Goal: Check status: Check status

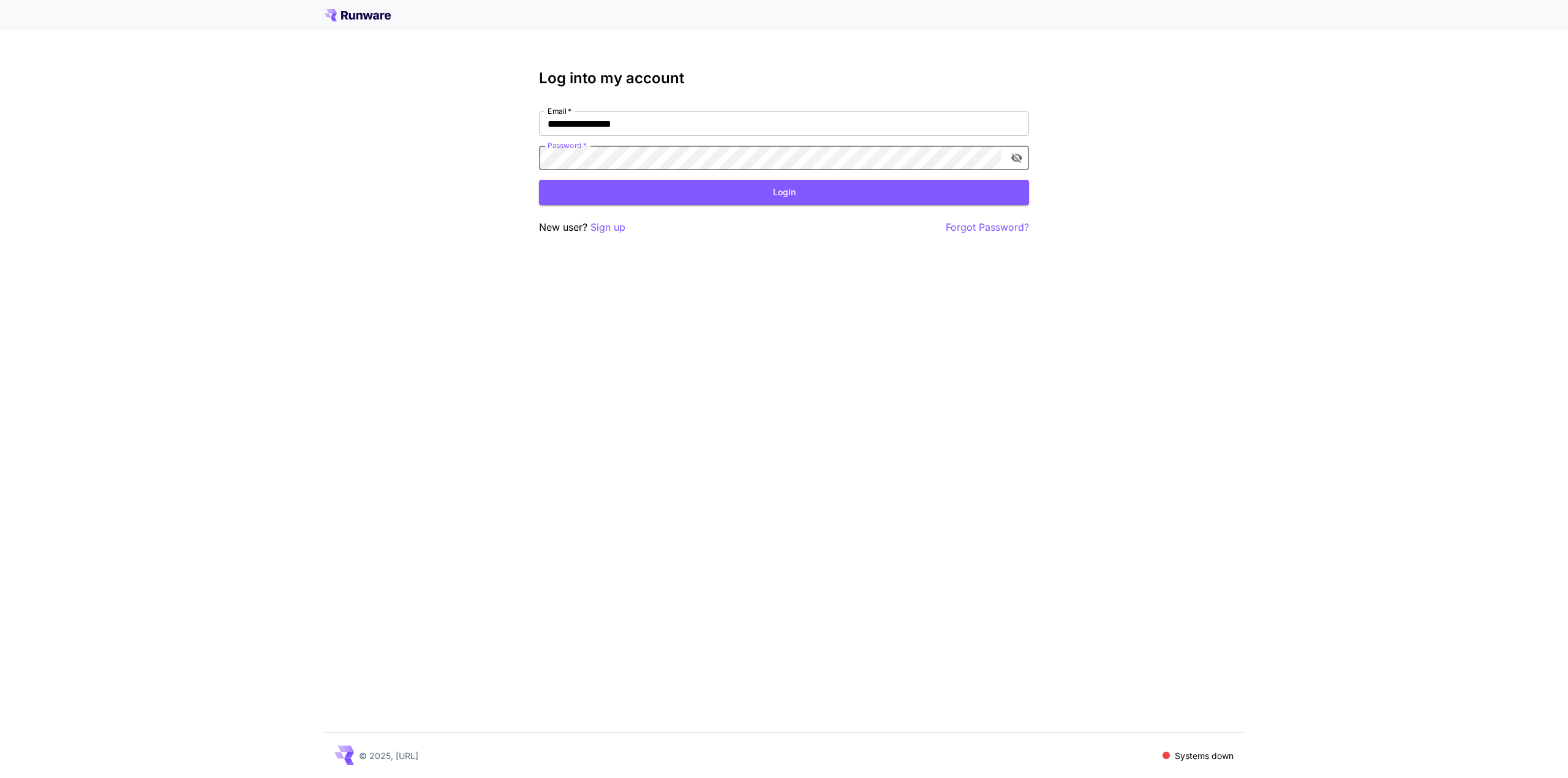
click button "Login" at bounding box center [784, 192] width 490 height 25
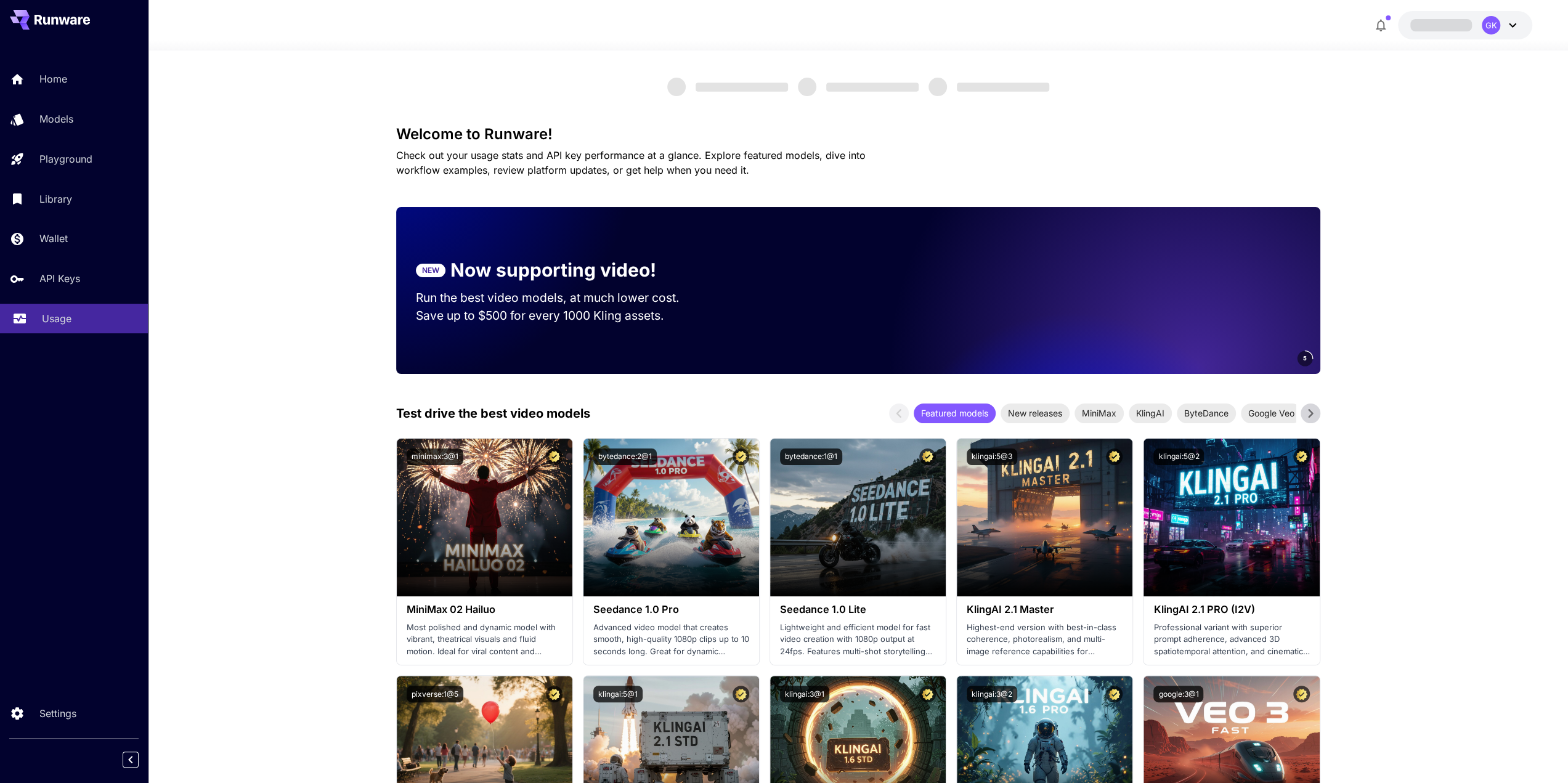
click at [68, 326] on p "Usage" at bounding box center [56, 318] width 30 height 15
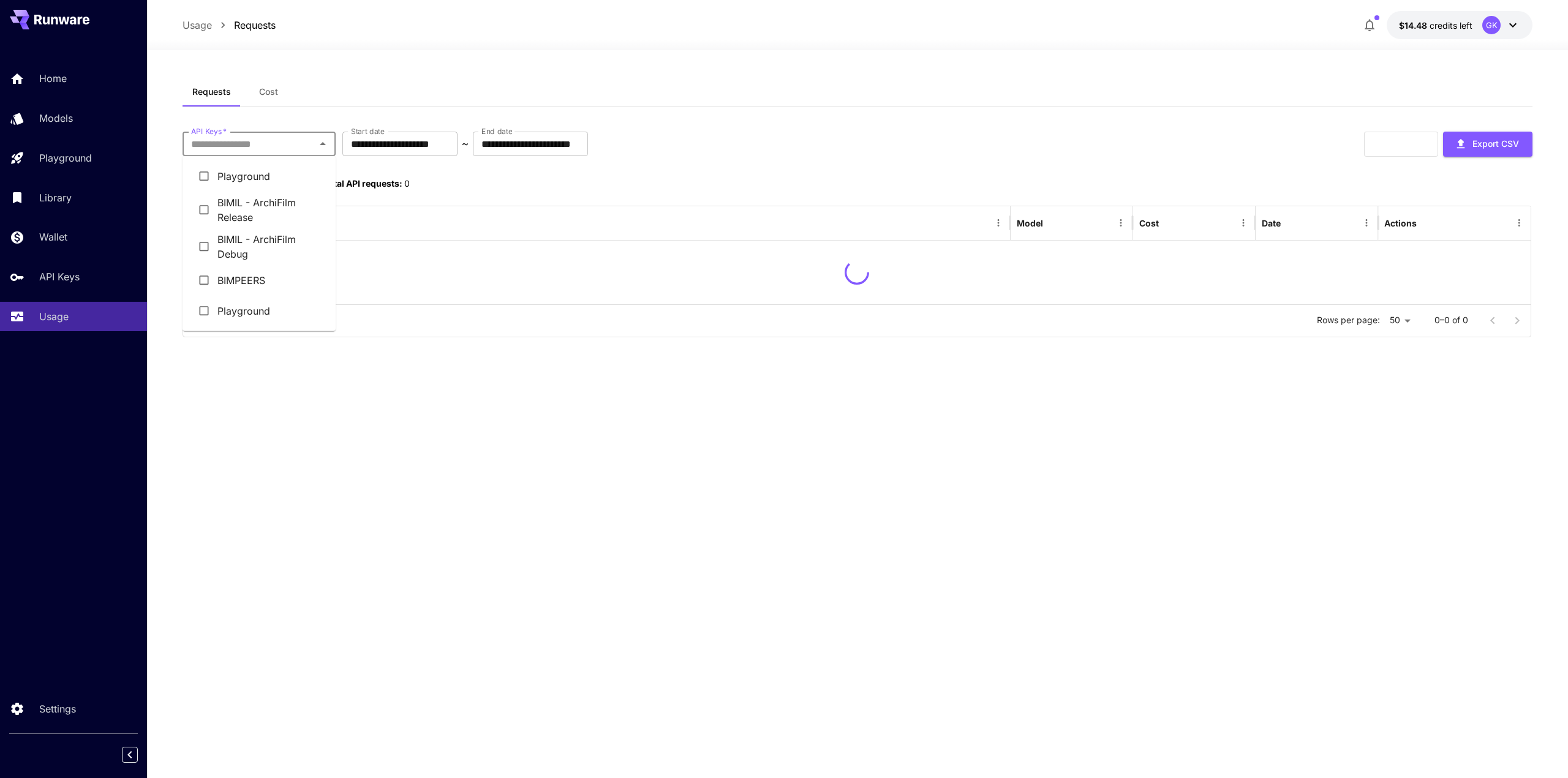
click at [289, 142] on input "API Keys   *" at bounding box center [248, 144] width 125 height 17
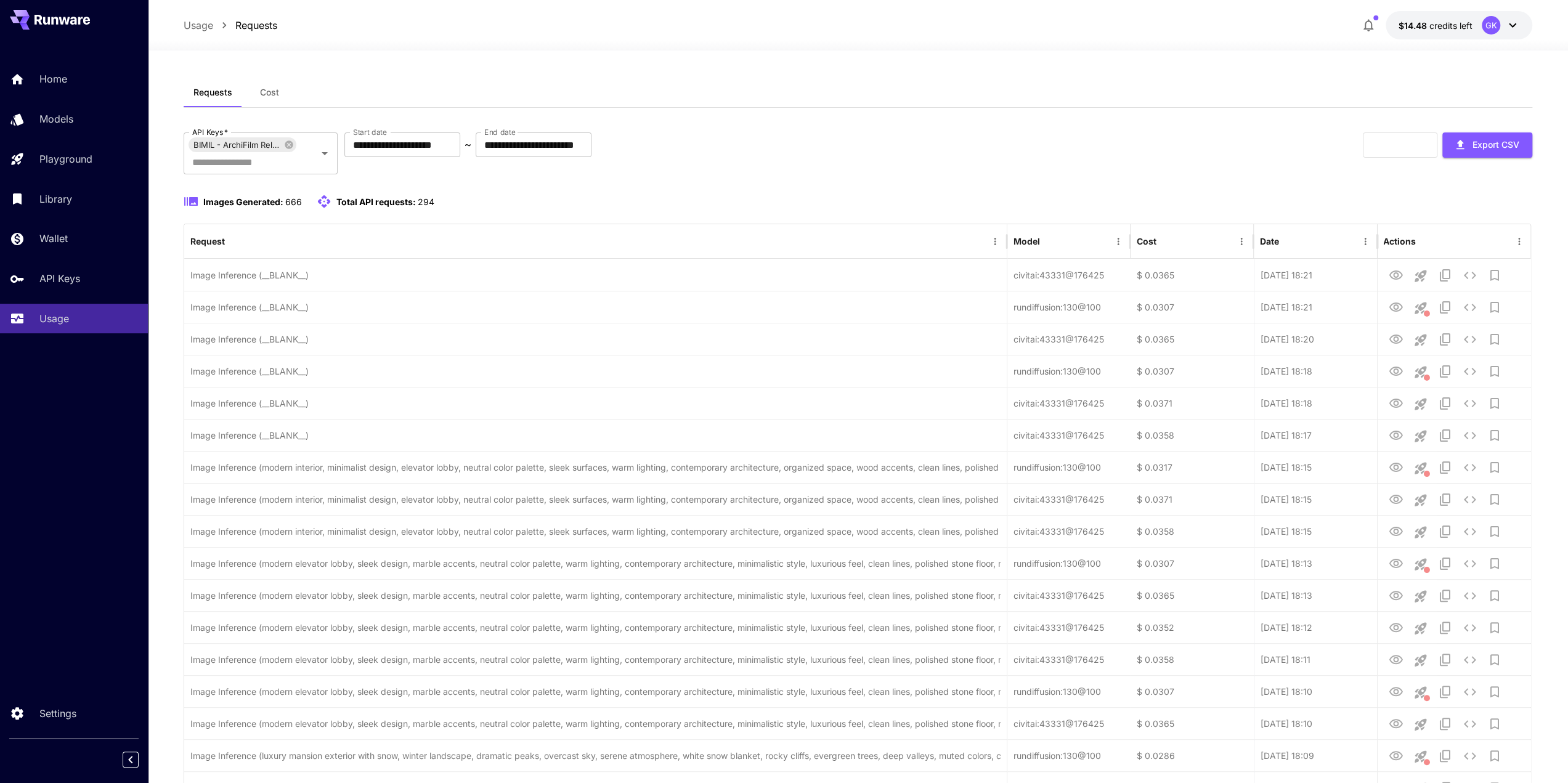
click at [367, 100] on div "Requests Cost" at bounding box center [858, 93] width 1349 height 30
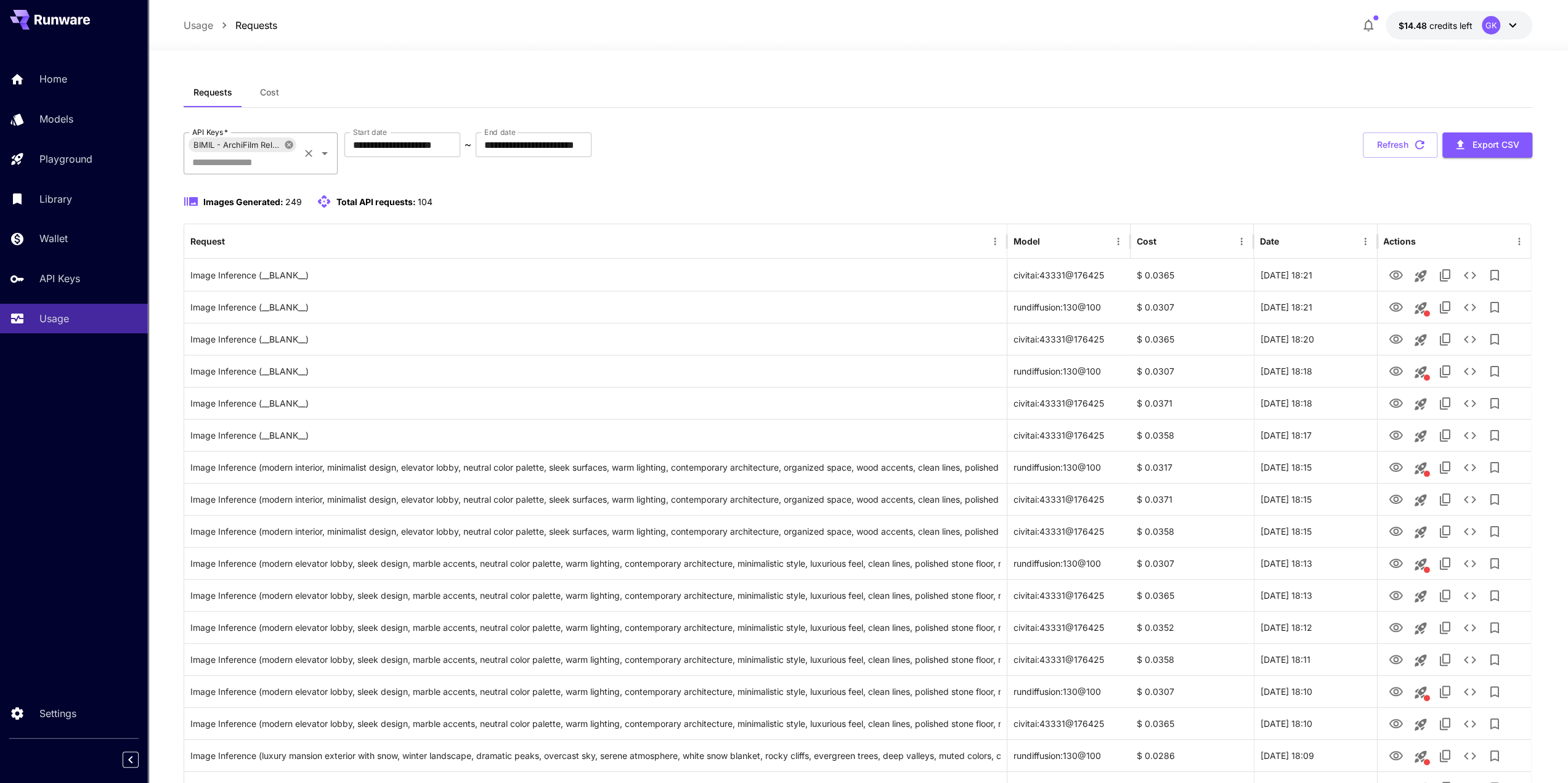
click at [288, 146] on icon at bounding box center [288, 144] width 8 height 8
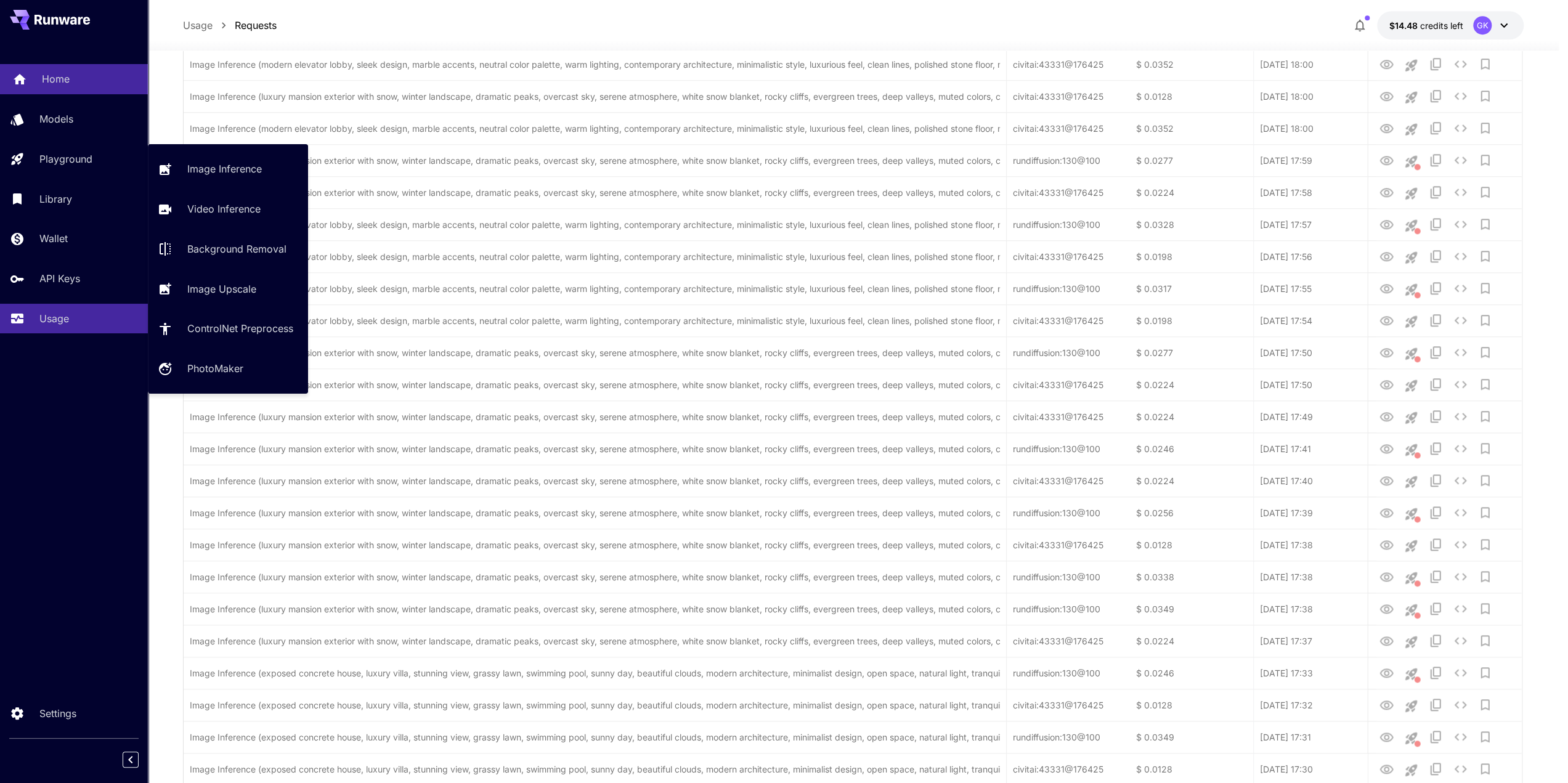
scroll to position [1109, 0]
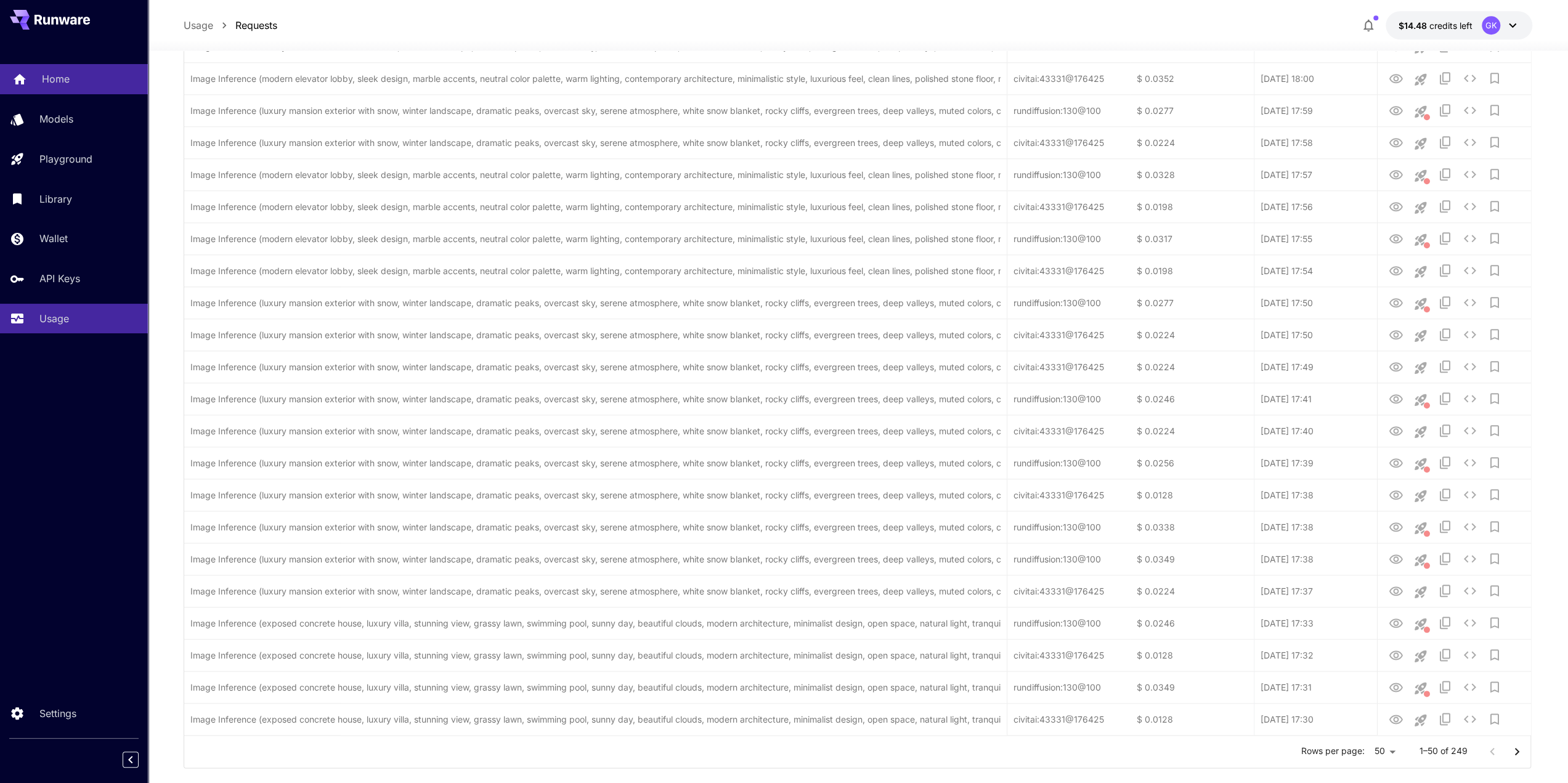
click at [68, 79] on p "Home" at bounding box center [55, 79] width 27 height 15
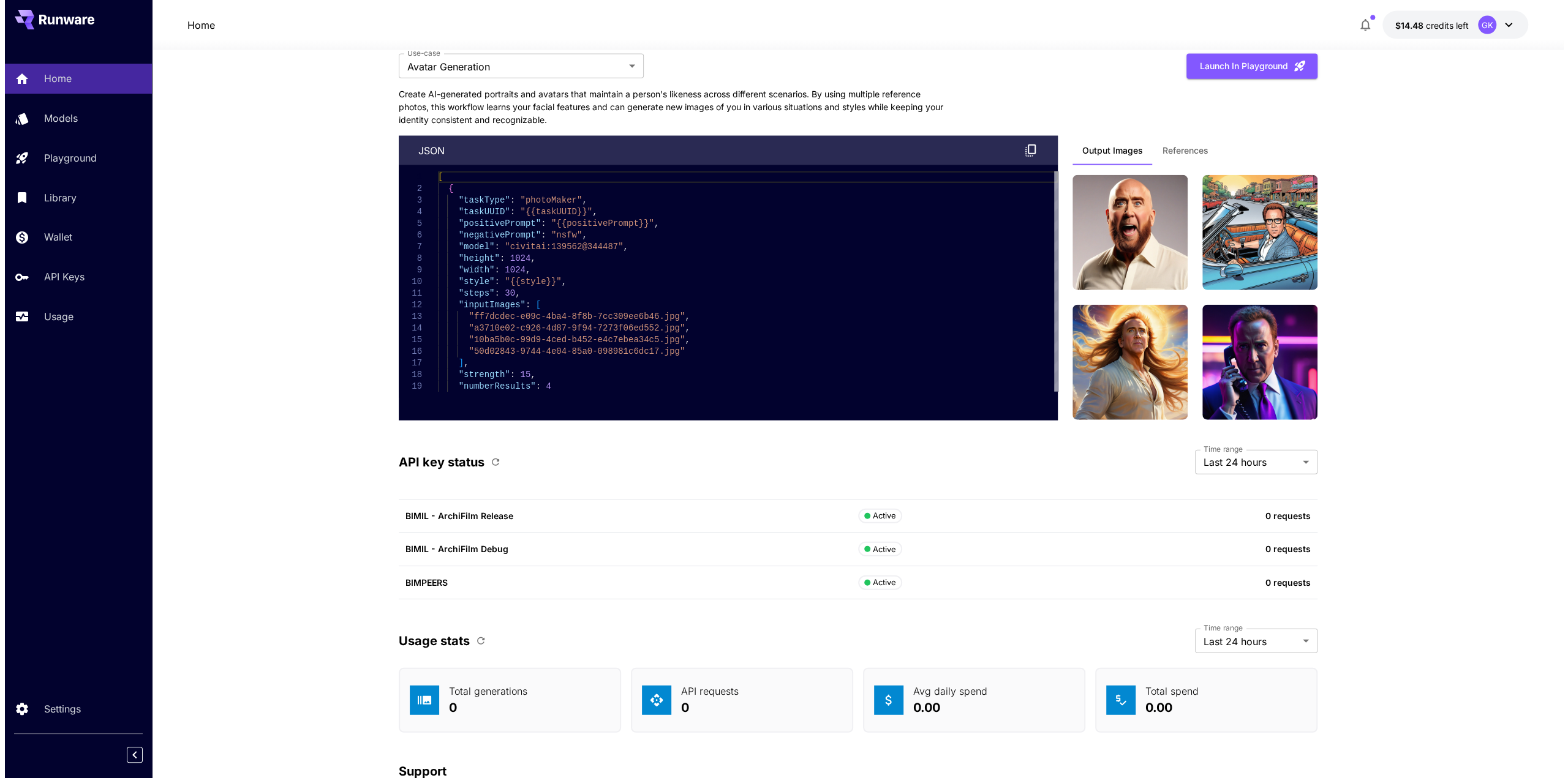
scroll to position [2964, 0]
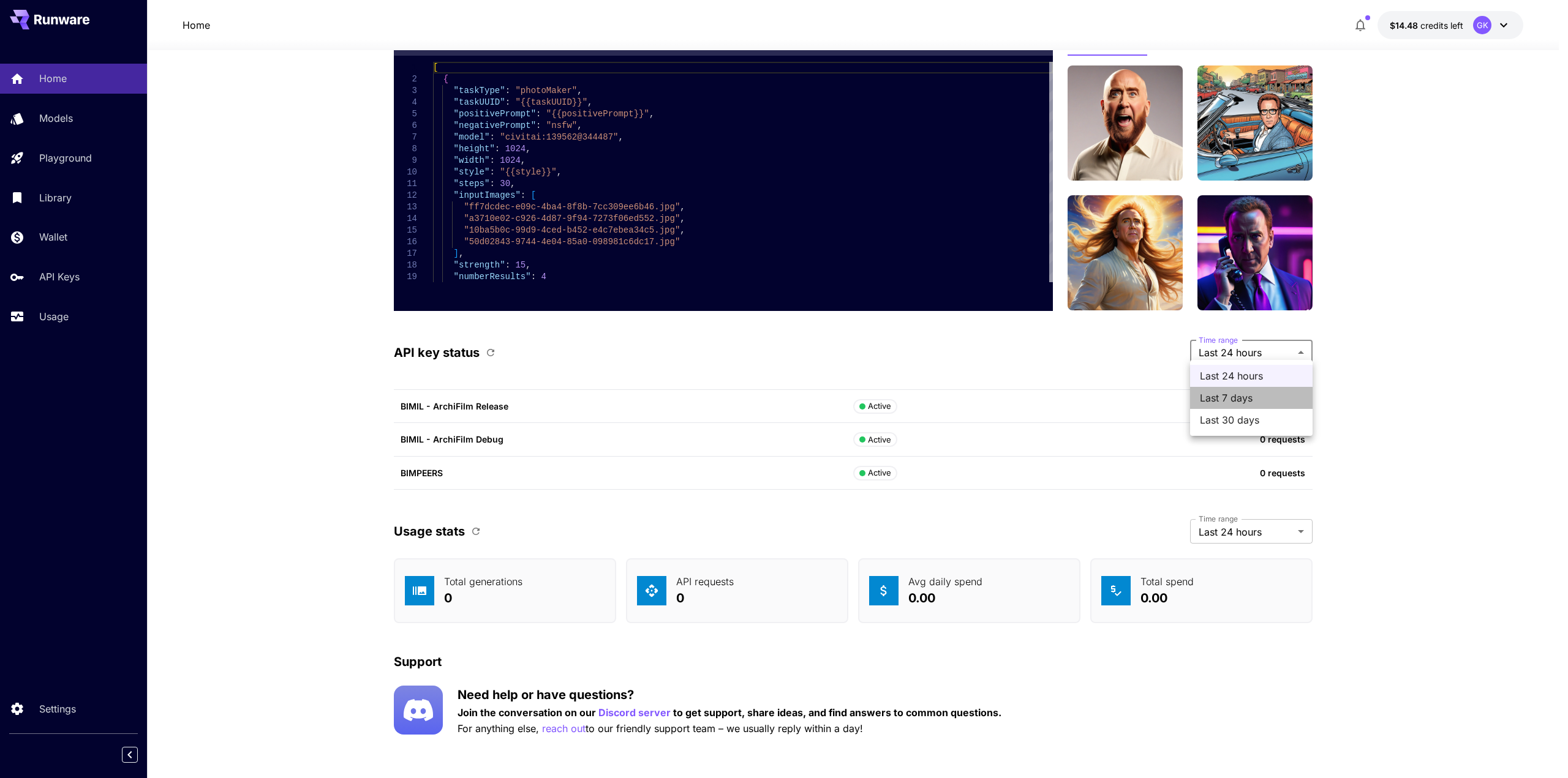
click at [1270, 394] on span "Last 7 days" at bounding box center [1252, 398] width 103 height 15
type input "******"
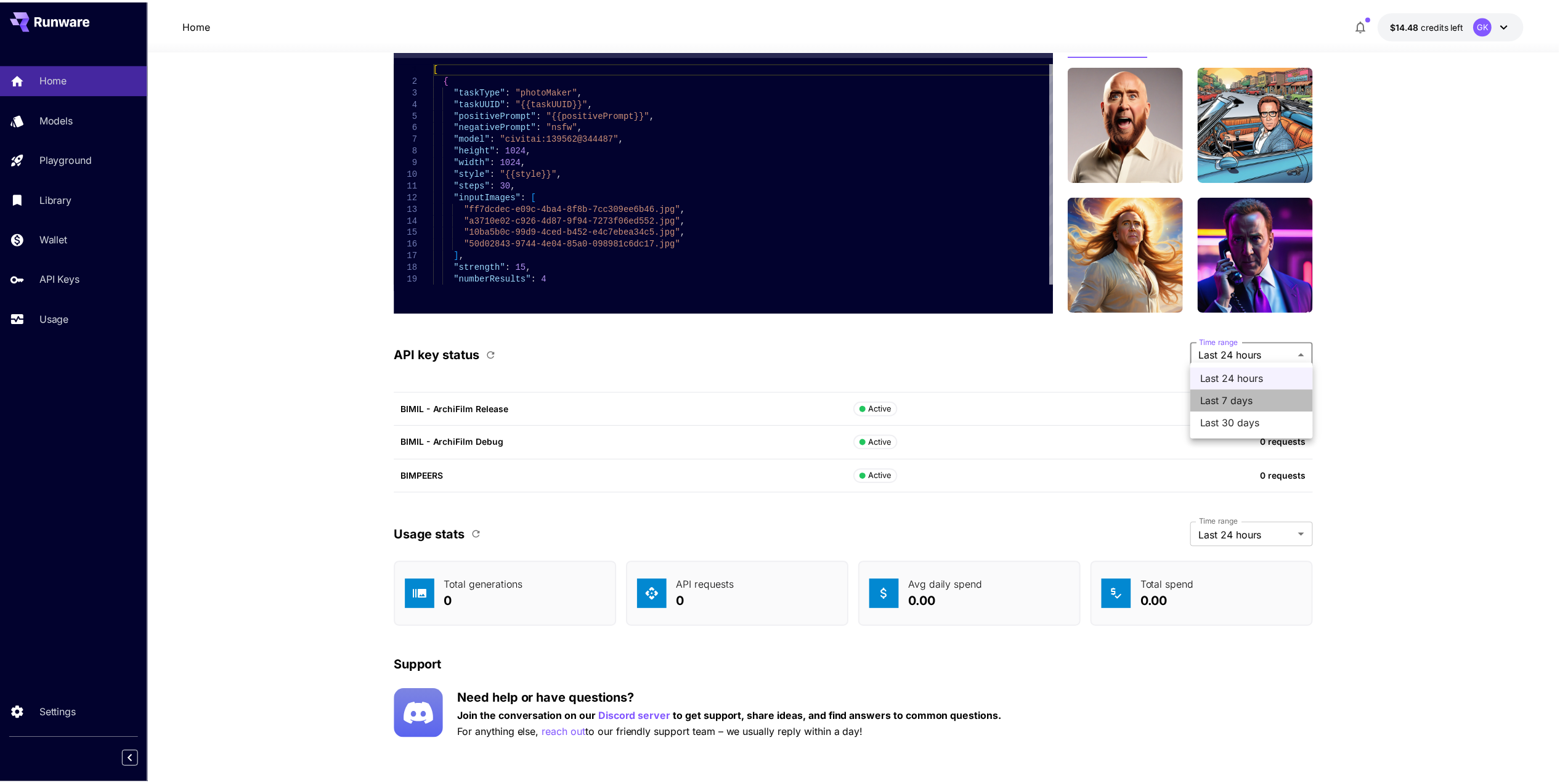
scroll to position [2896, 0]
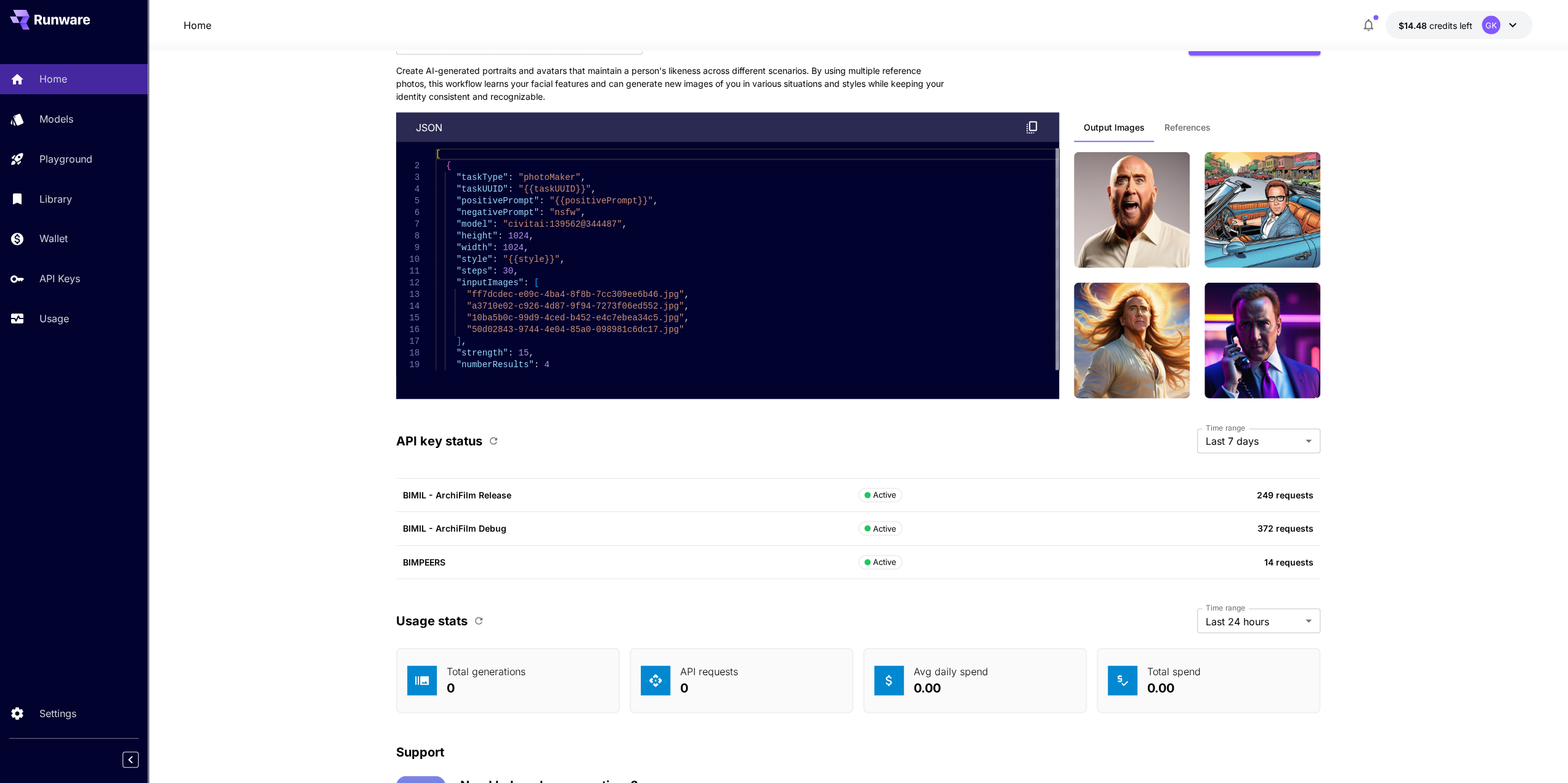
drag, startPoint x: 1318, startPoint y: 496, endPoint x: 366, endPoint y: 482, distance: 952.1
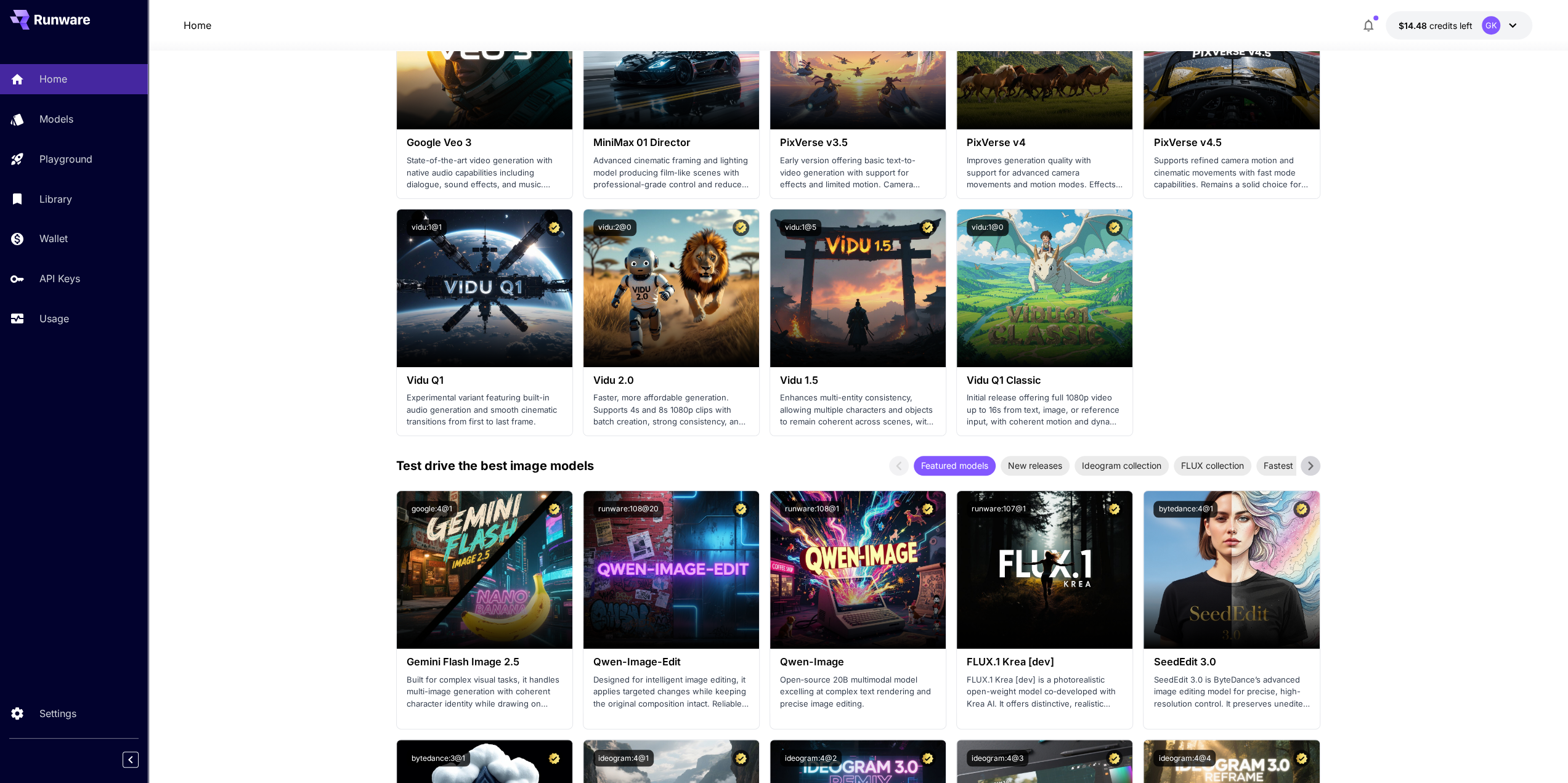
scroll to position [826, 0]
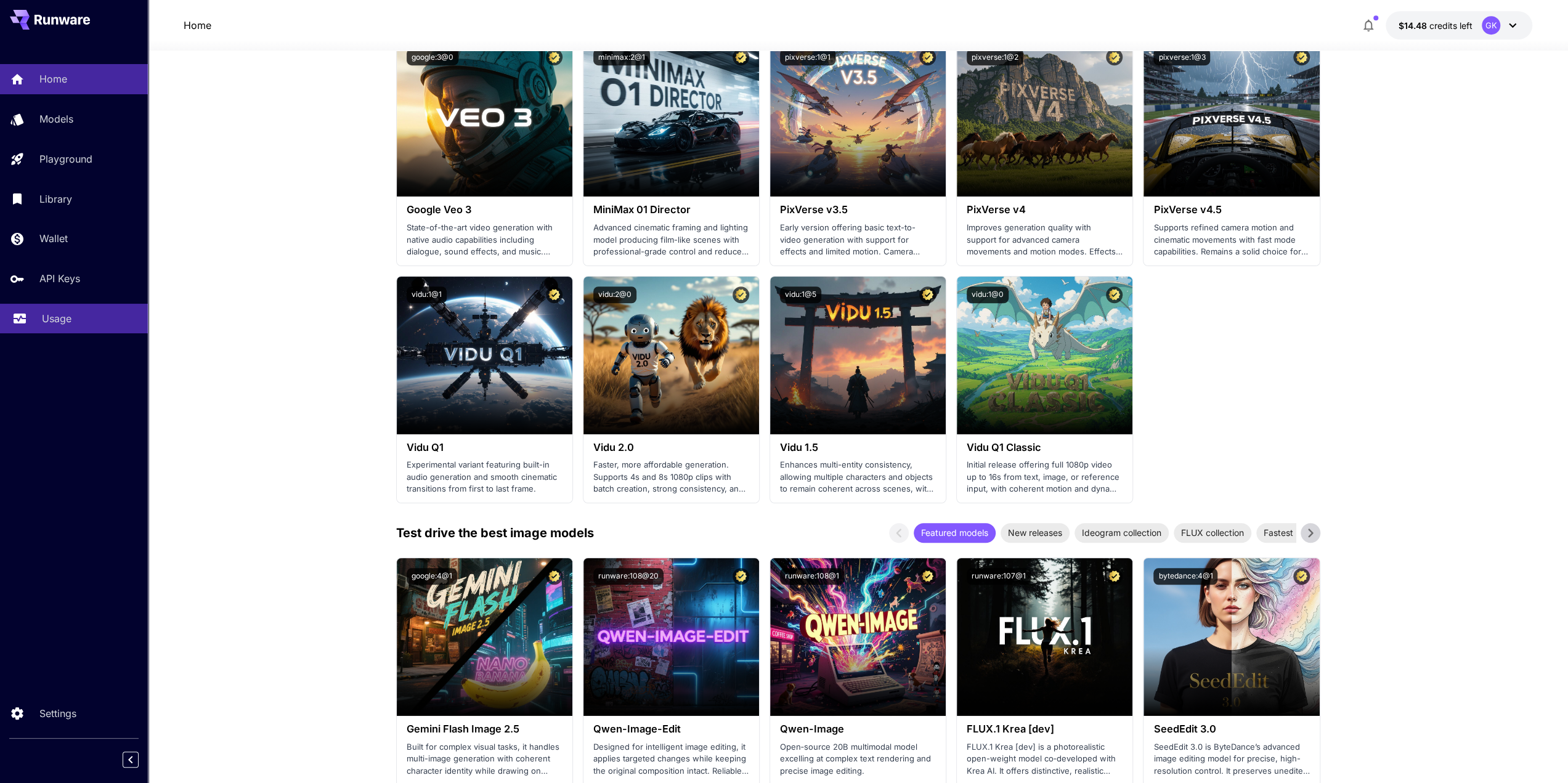
click at [54, 325] on p "Usage" at bounding box center [56, 318] width 30 height 15
